Goal: Task Accomplishment & Management: Use online tool/utility

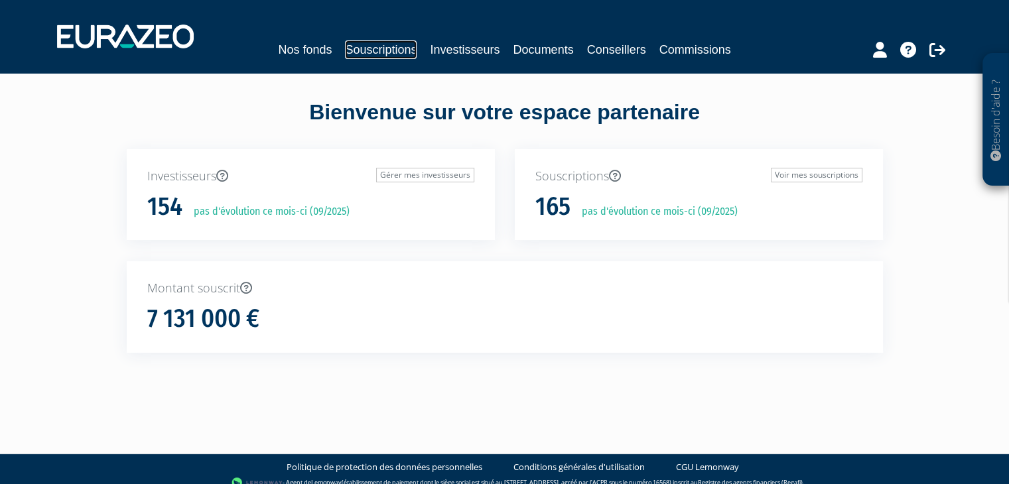
click at [387, 52] on link "Souscriptions" at bounding box center [381, 49] width 72 height 19
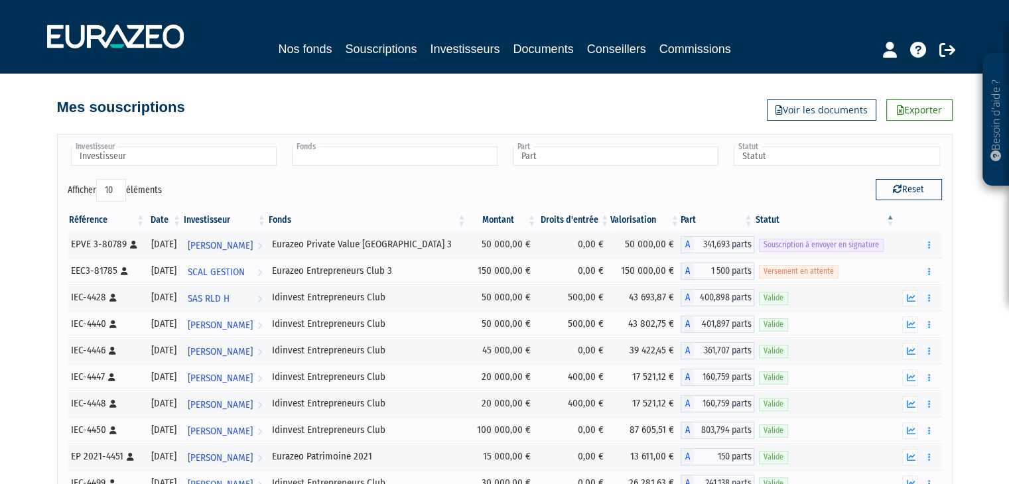
click at [442, 155] on input "text" at bounding box center [395, 156] width 206 height 19
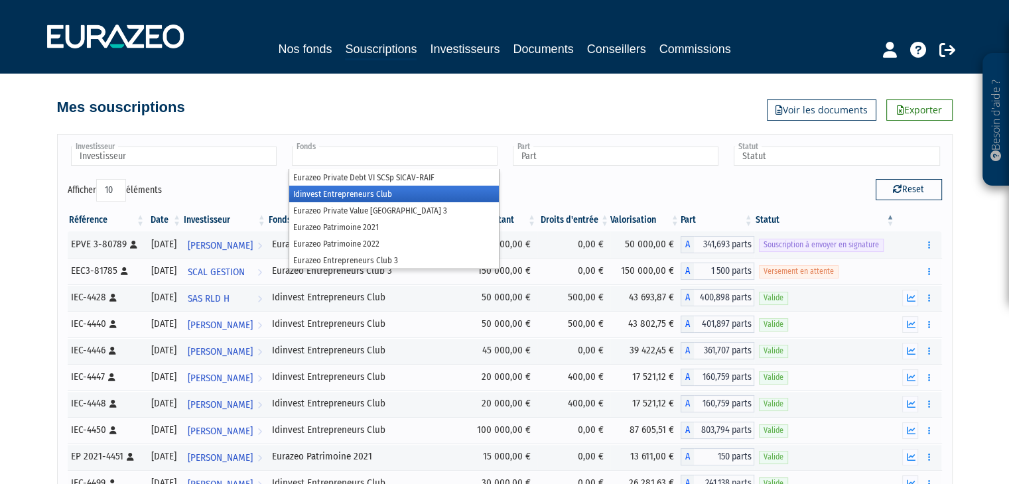
click at [406, 200] on li "Idinvest Entrepreneurs Club" at bounding box center [394, 194] width 210 height 17
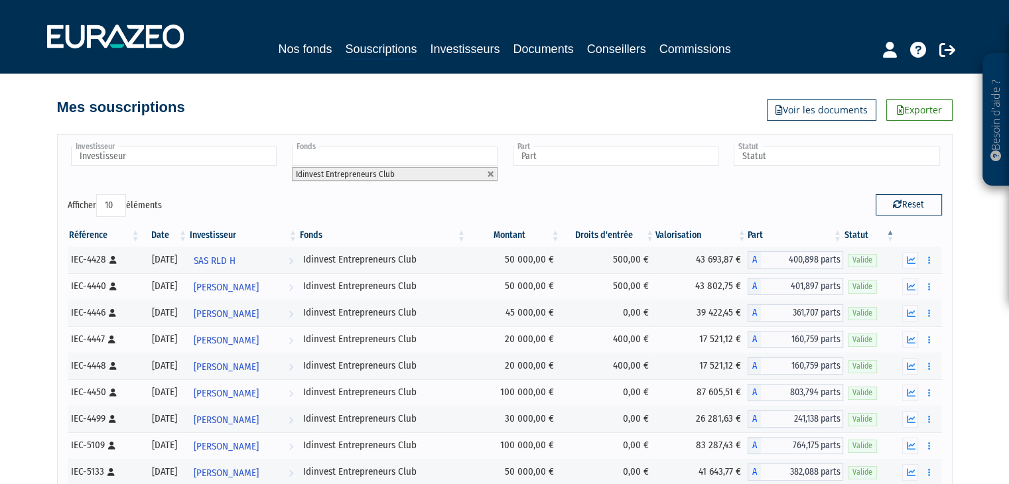
click at [111, 197] on select "10 25 50 100" at bounding box center [111, 205] width 30 height 23
select select "50"
click at [98, 194] on select "10 25 50 100" at bounding box center [111, 205] width 30 height 23
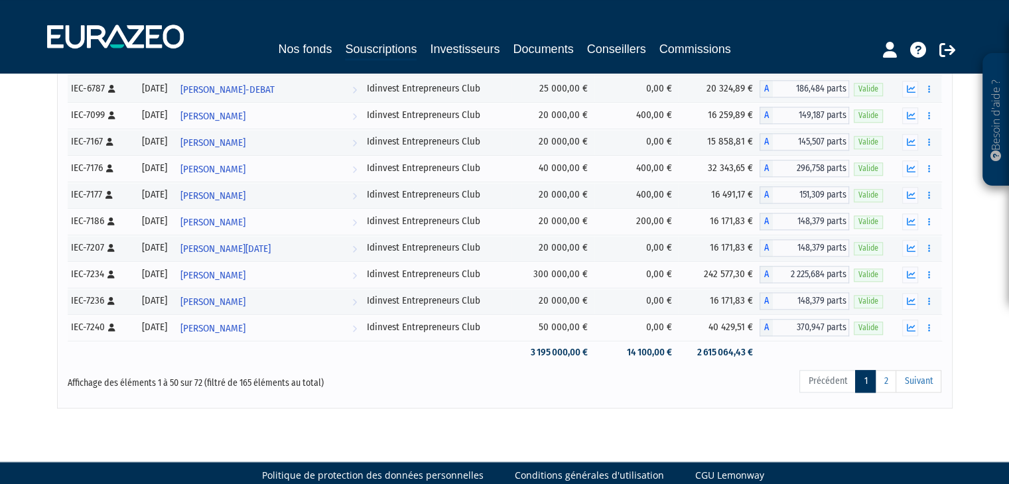
scroll to position [1252, 0]
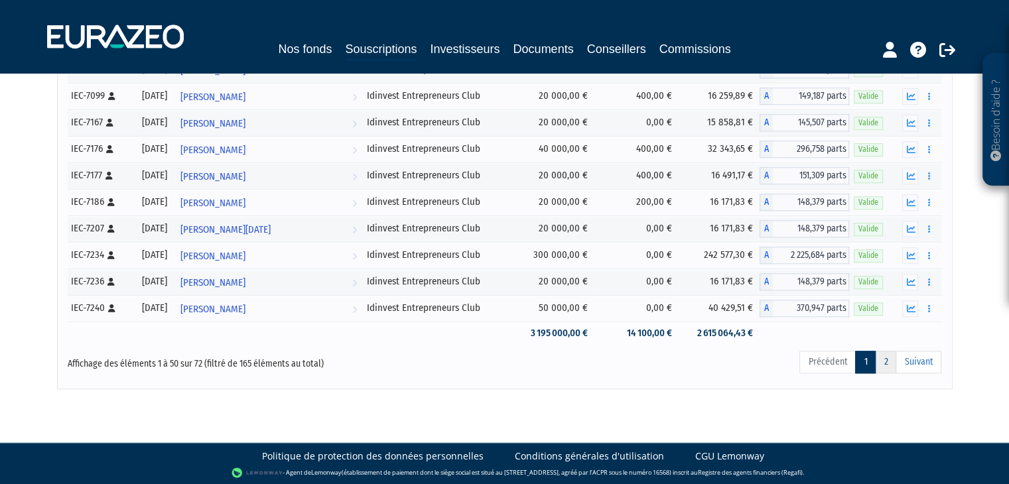
click at [884, 360] on link "2" at bounding box center [885, 362] width 21 height 23
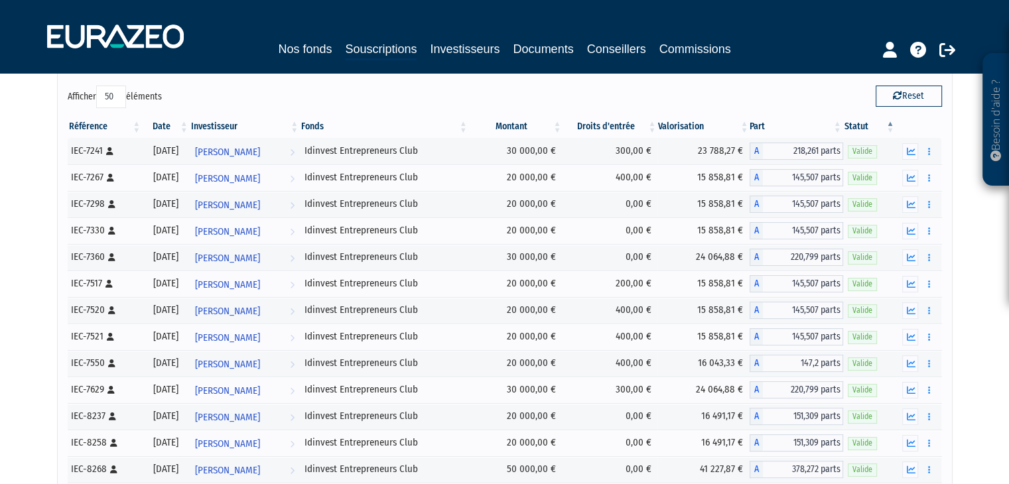
scroll to position [88, 0]
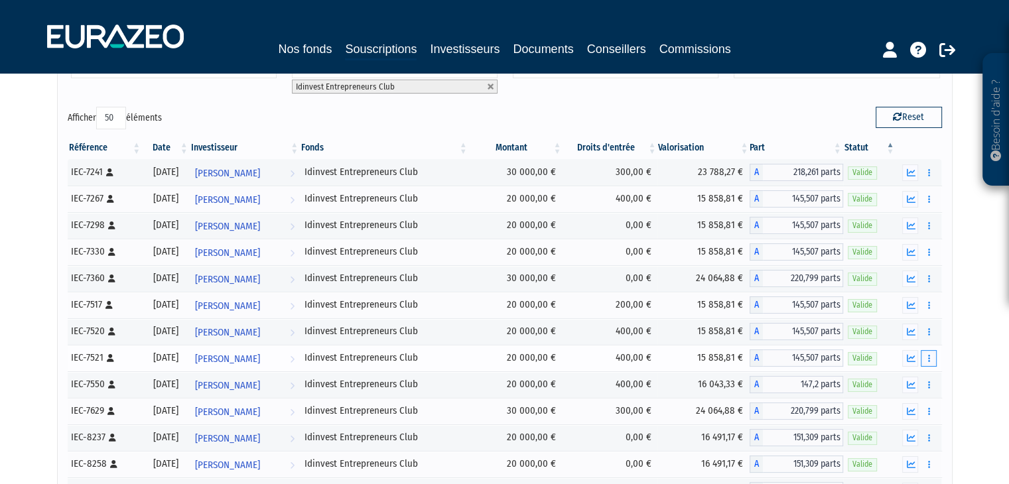
click at [931, 357] on button "button" at bounding box center [929, 358] width 16 height 17
click at [902, 405] on link "Rachat libre" at bounding box center [899, 407] width 66 height 22
